Goal: Obtain resource: Obtain resource

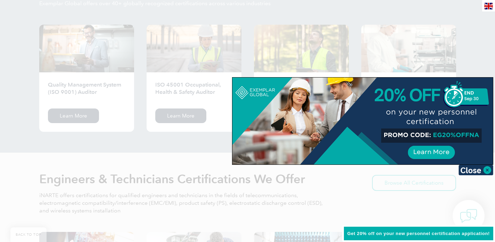
scroll to position [1054, 0]
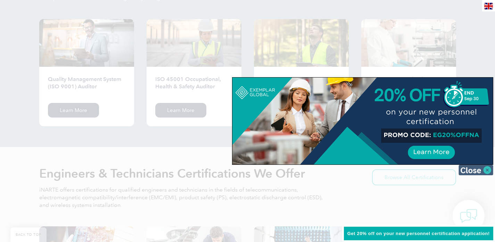
click at [486, 171] on img at bounding box center [475, 170] width 35 height 10
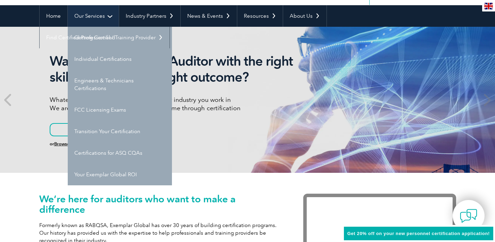
scroll to position [59, 0]
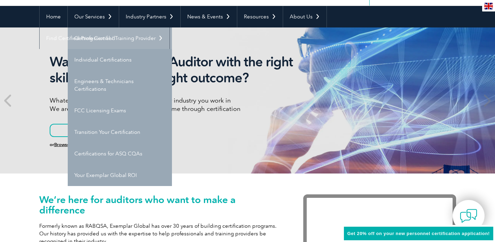
click at [98, 33] on link "Getting Certified" at bounding box center [120, 38] width 104 height 22
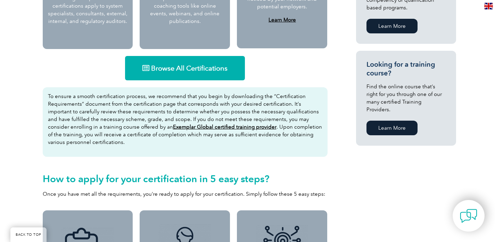
scroll to position [424, 0]
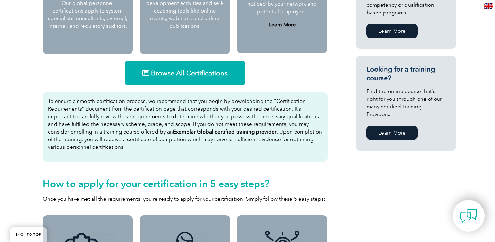
click at [197, 74] on span "Browse All Certifications" at bounding box center [189, 72] width 76 height 7
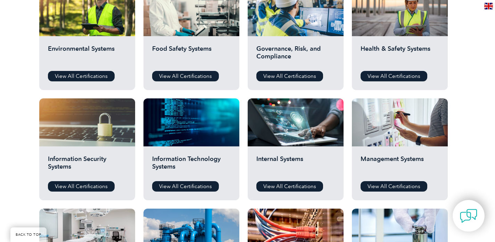
scroll to position [260, 0]
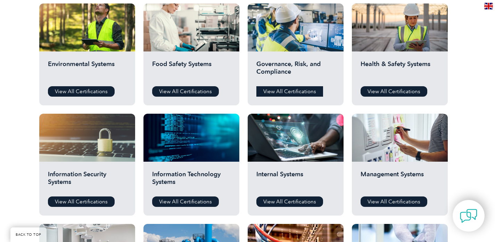
click at [289, 93] on link "View All Certifications" at bounding box center [289, 91] width 67 height 10
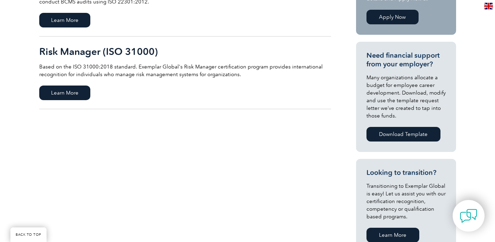
scroll to position [87, 0]
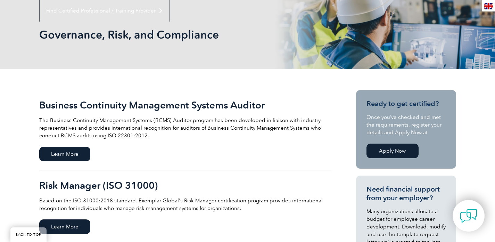
click at [110, 104] on h2 "Business Continuity Management Systems Auditor" at bounding box center [185, 104] width 292 height 11
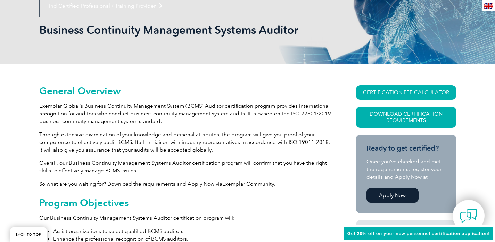
scroll to position [93, 0]
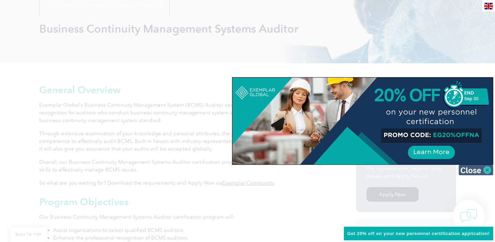
click at [482, 171] on img at bounding box center [475, 170] width 35 height 10
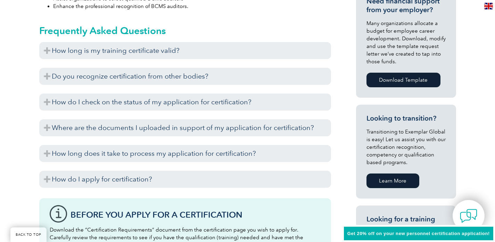
scroll to position [178, 0]
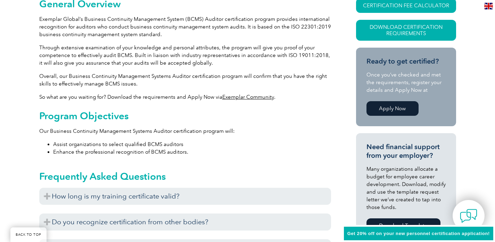
click at [238, 99] on link "Exemplar Community" at bounding box center [248, 97] width 52 height 6
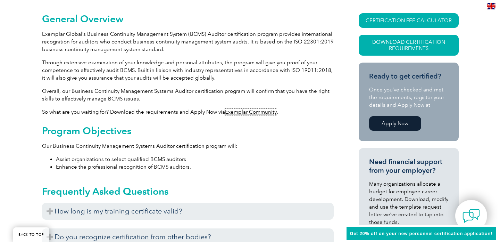
scroll to position [132, 0]
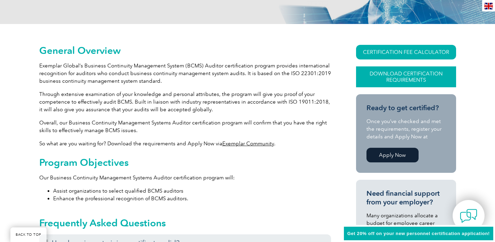
click at [380, 79] on link "Download Certification Requirements" at bounding box center [406, 76] width 100 height 21
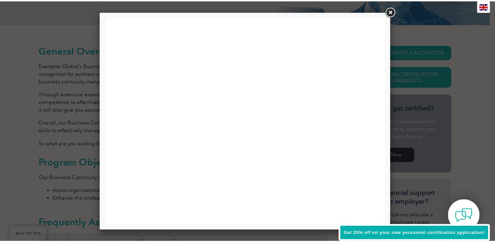
scroll to position [0, 0]
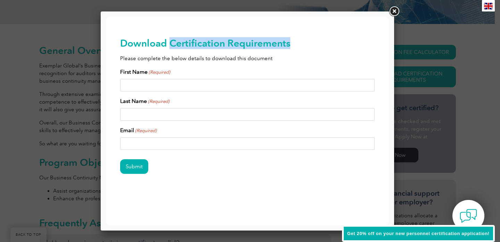
drag, startPoint x: 170, startPoint y: 43, endPoint x: 290, endPoint y: 42, distance: 120.2
click at [290, 42] on h2 "Download Certification Requirements" at bounding box center [247, 43] width 255 height 11
copy h2 "Certification Requirements"
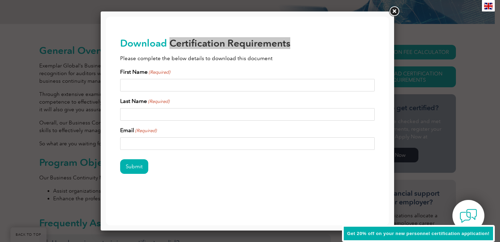
click at [394, 11] on link at bounding box center [394, 11] width 13 height 13
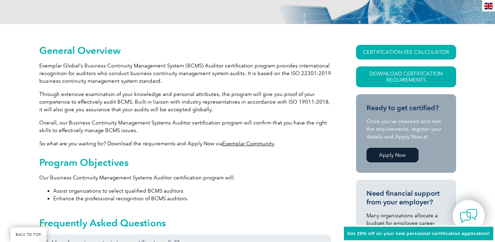
click at [176, 81] on p "Exemplar Global’s Business Continuity Management System (BCMS) Auditor certific…" at bounding box center [185, 73] width 292 height 23
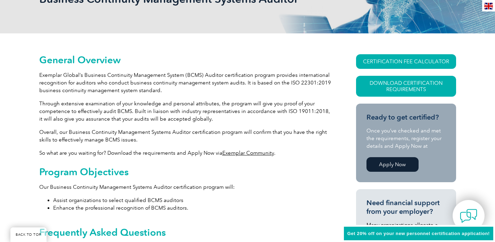
scroll to position [122, 0]
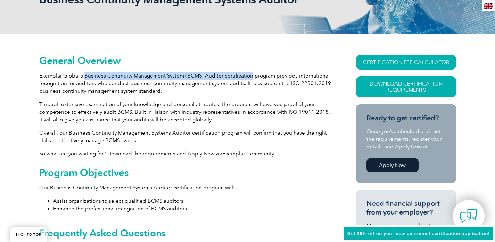
drag, startPoint x: 84, startPoint y: 75, endPoint x: 247, endPoint y: 77, distance: 163.2
click at [247, 77] on p "Exemplar Global’s Business Continuity Management System (BCMS) Auditor certific…" at bounding box center [185, 83] width 292 height 23
copy p "Business Continuity Management System (BCMS) Auditor certification"
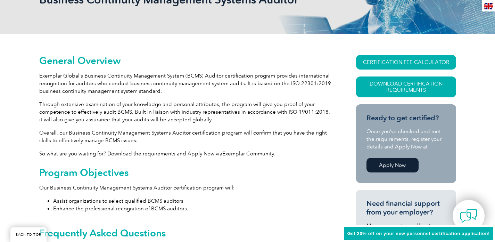
click at [311, 65] on h2 "General Overview" at bounding box center [185, 60] width 292 height 11
